Goal: Information Seeking & Learning: Learn about a topic

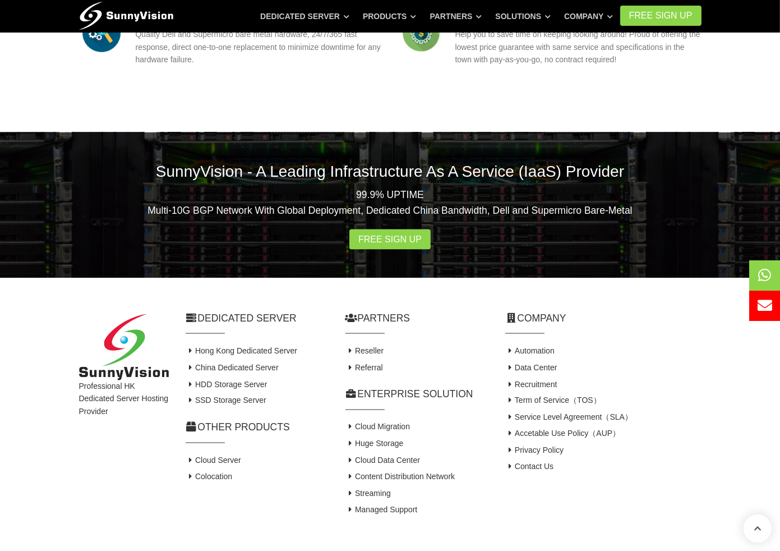
scroll to position [1585, 0]
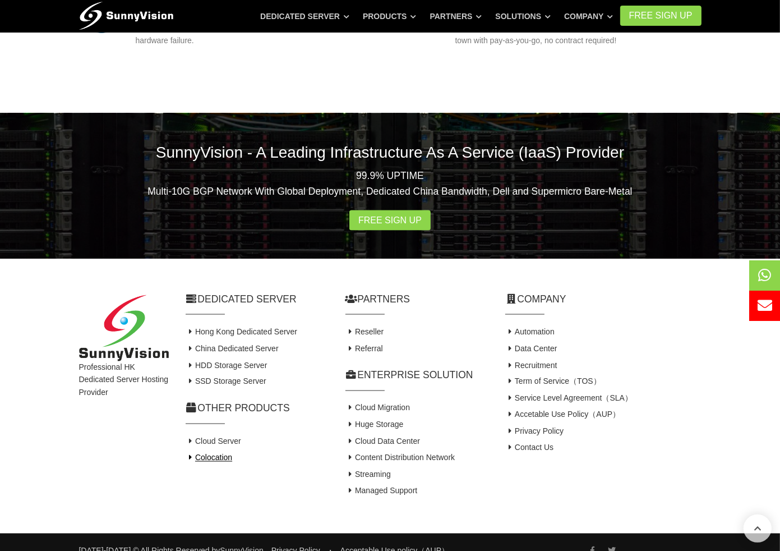
click at [206, 453] on link "Colocation" at bounding box center [209, 457] width 47 height 9
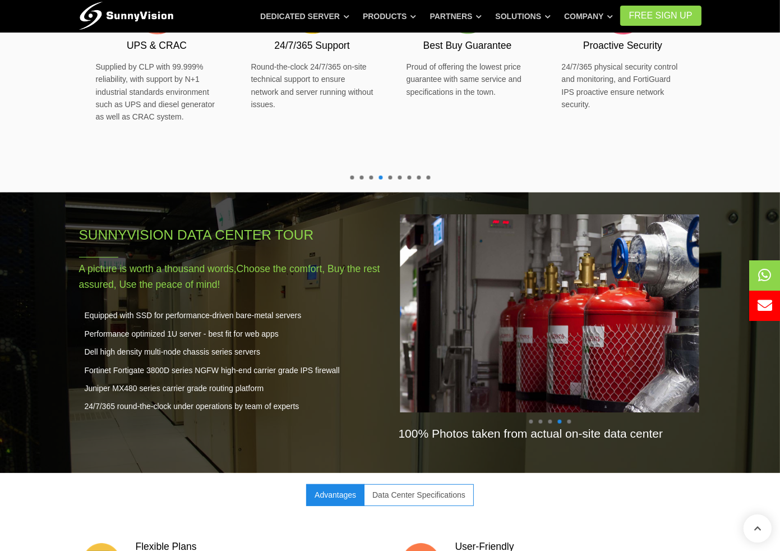
scroll to position [449, 0]
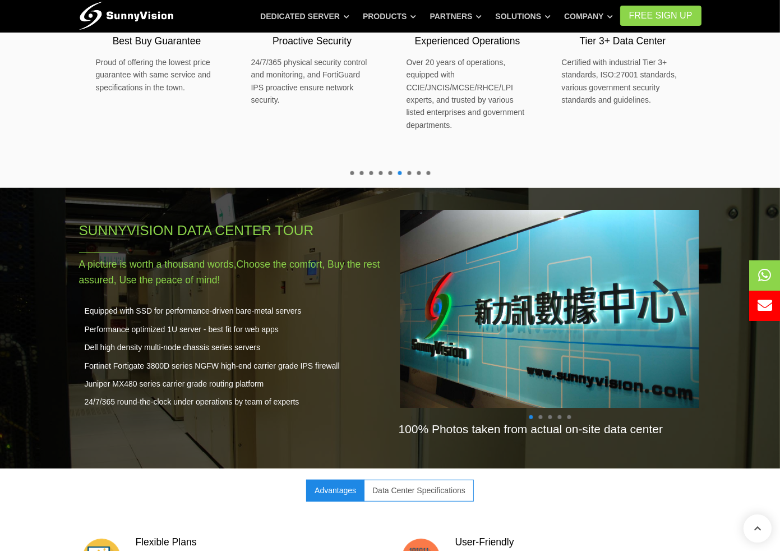
click at [542, 415] on span at bounding box center [541, 417] width 4 height 4
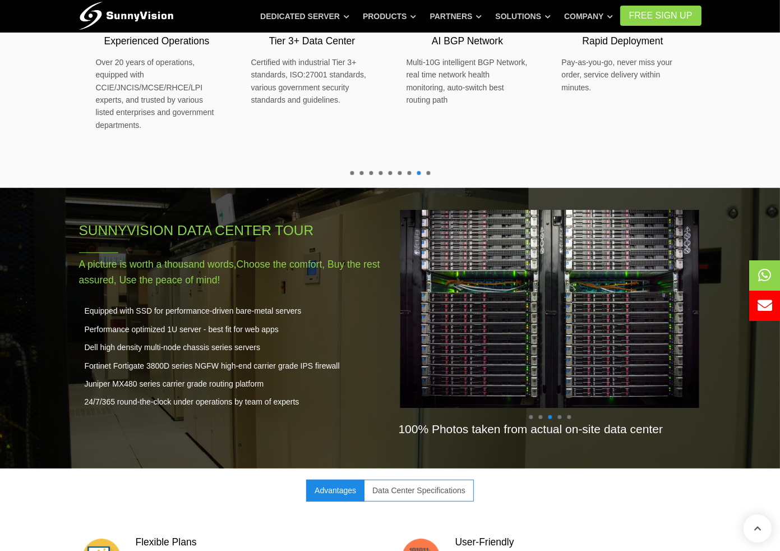
click at [559, 415] on span at bounding box center [560, 417] width 4 height 4
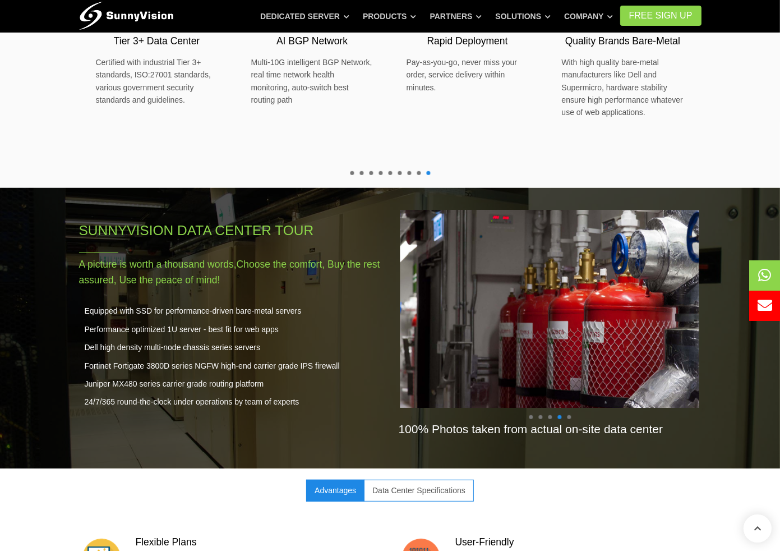
click at [569, 415] on span at bounding box center [569, 417] width 4 height 4
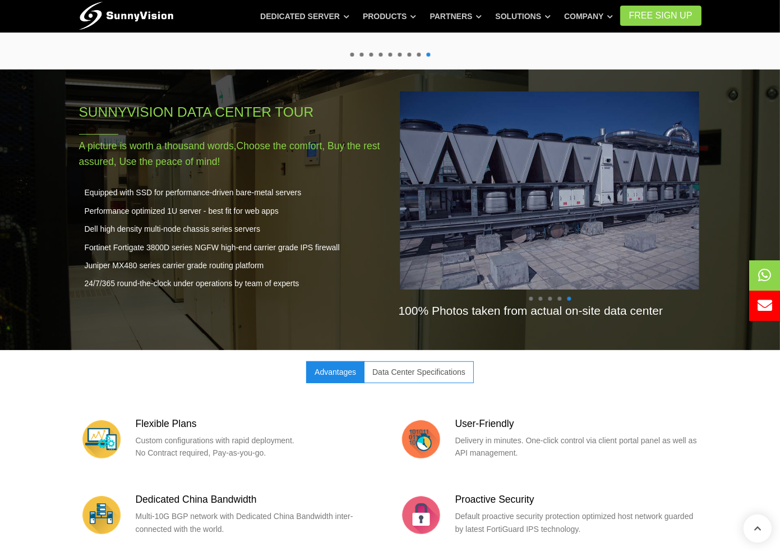
scroll to position [673, 0]
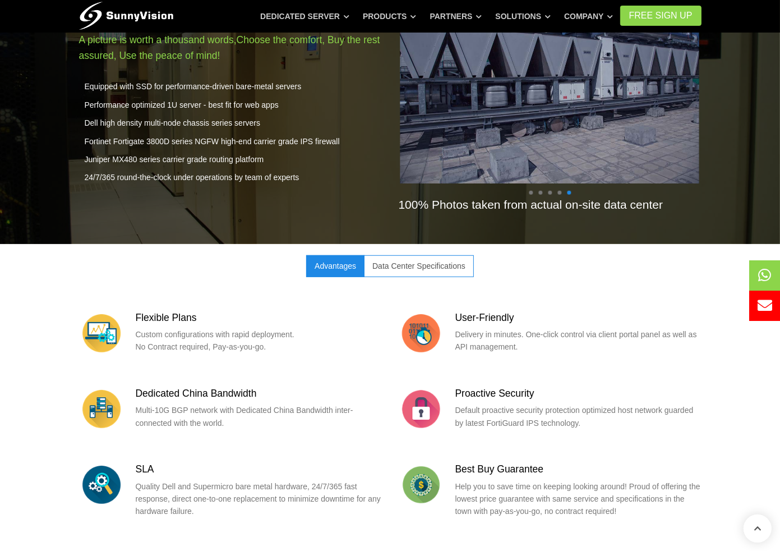
click at [424, 255] on link "Data Center Specifications" at bounding box center [419, 265] width 110 height 21
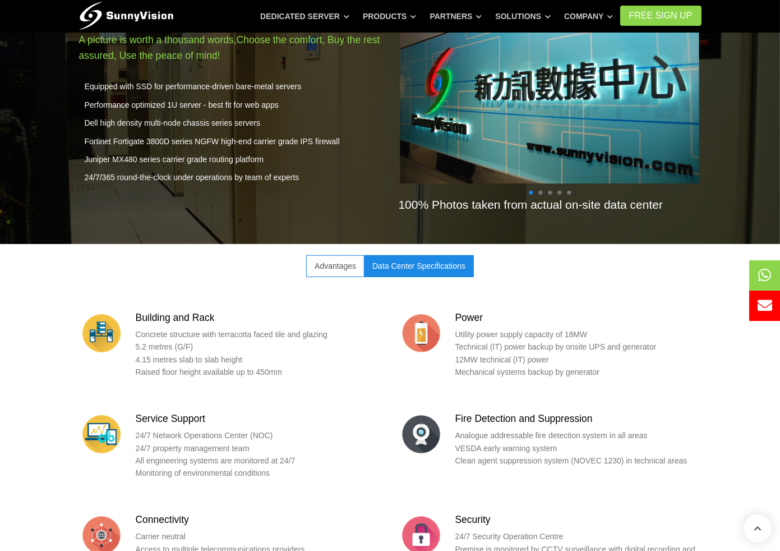
click at [345, 255] on link "Advantages" at bounding box center [335, 265] width 58 height 21
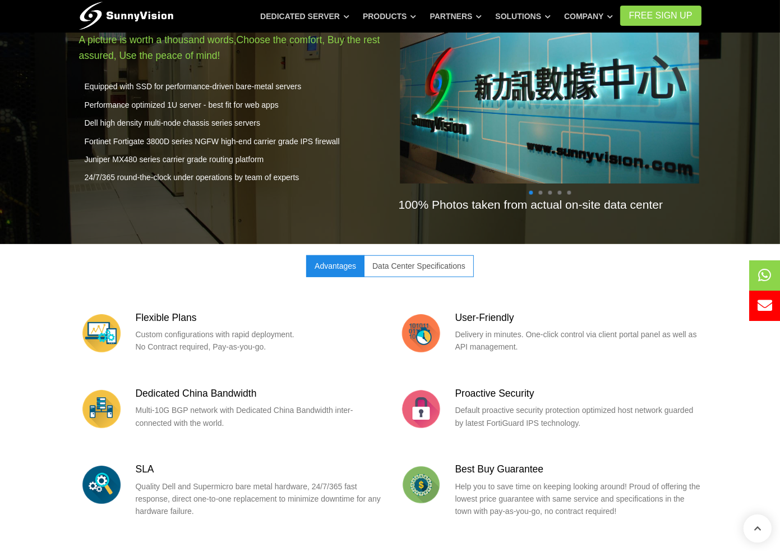
click at [400, 255] on link "Data Center Specifications" at bounding box center [419, 265] width 110 height 21
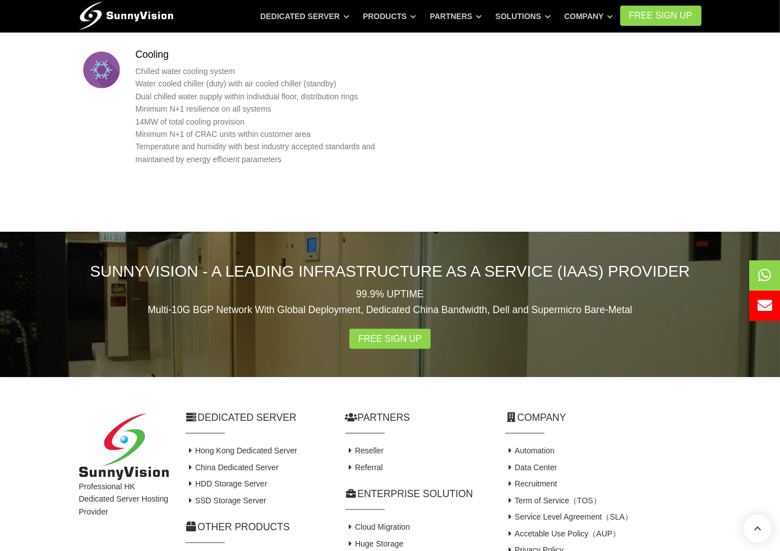
scroll to position [1377, 0]
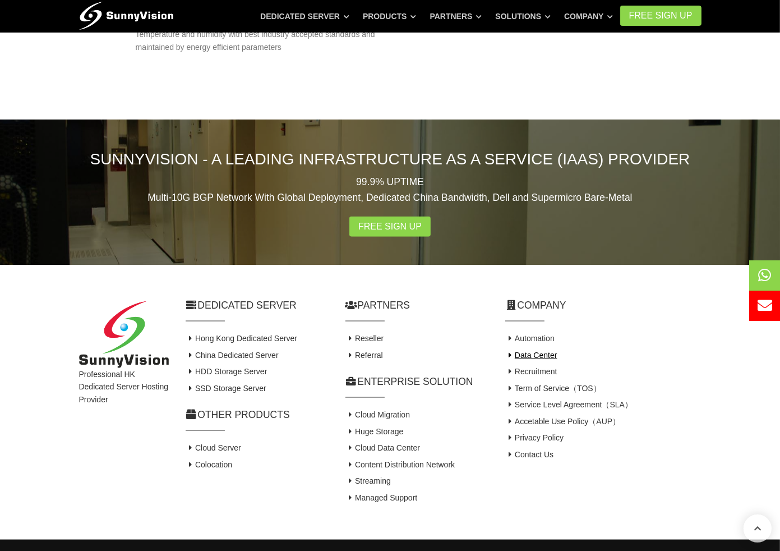
click at [522, 351] on link "Data Center" at bounding box center [532, 355] width 52 height 9
